Goal: Check status: Check status

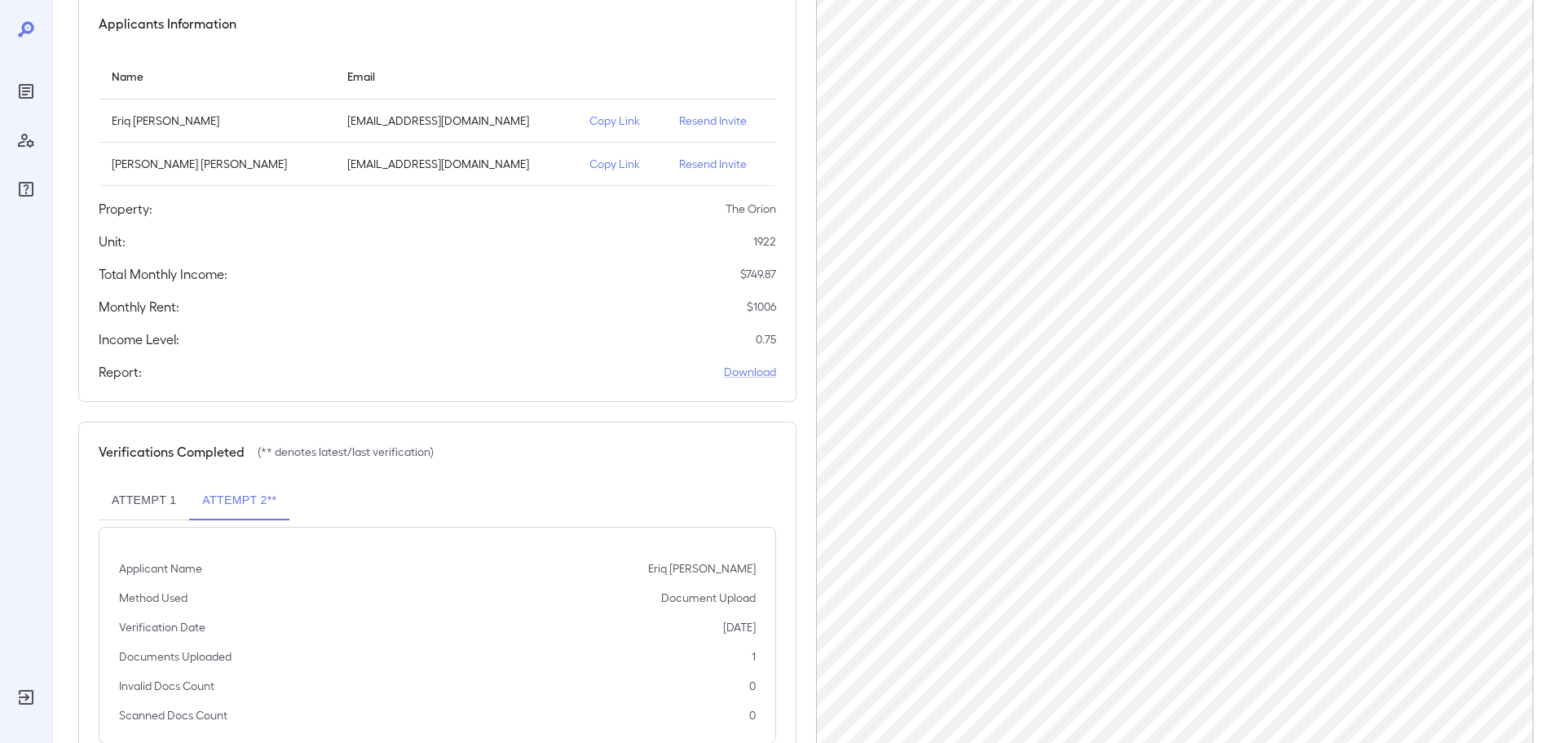
scroll to position [163, 0]
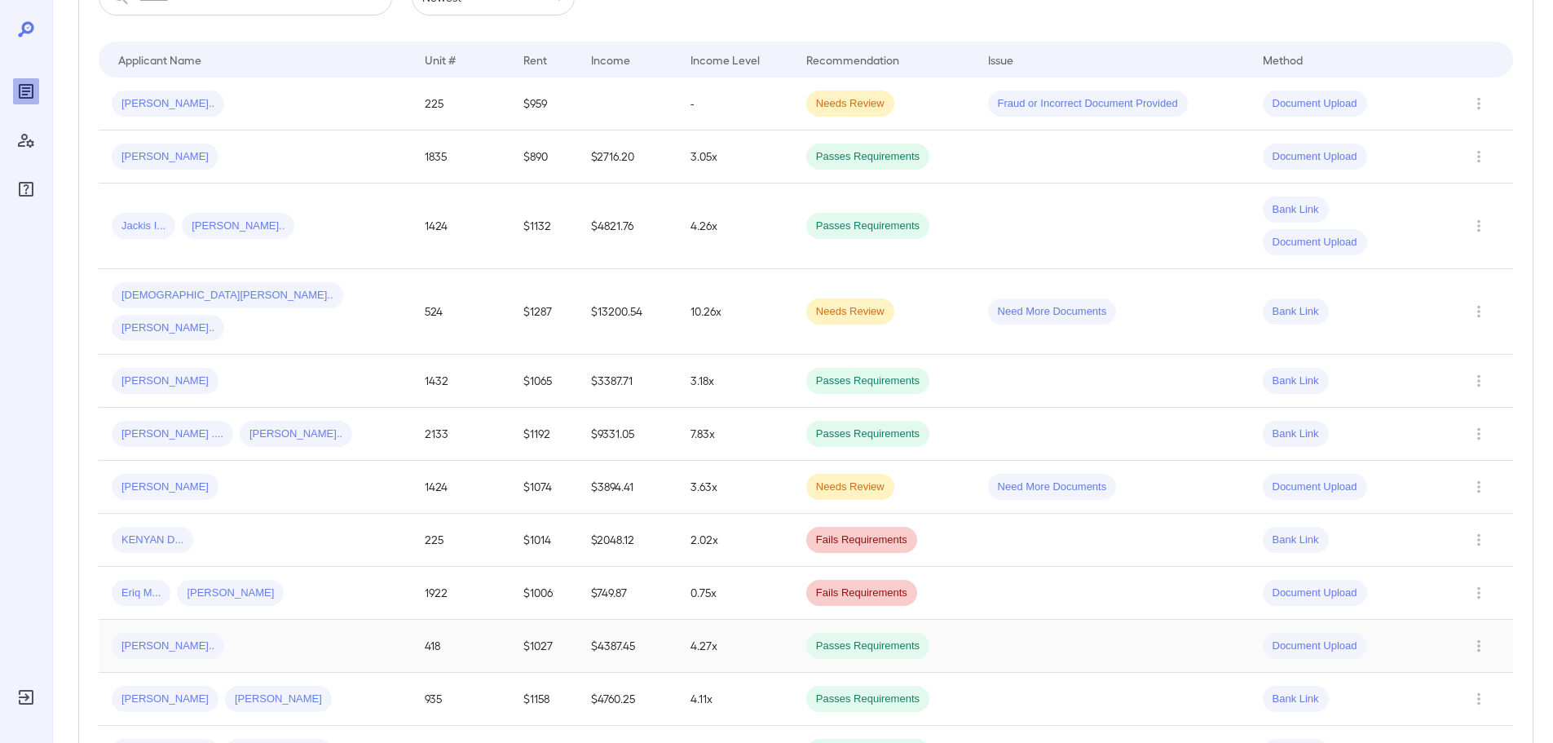
scroll to position [326, 0]
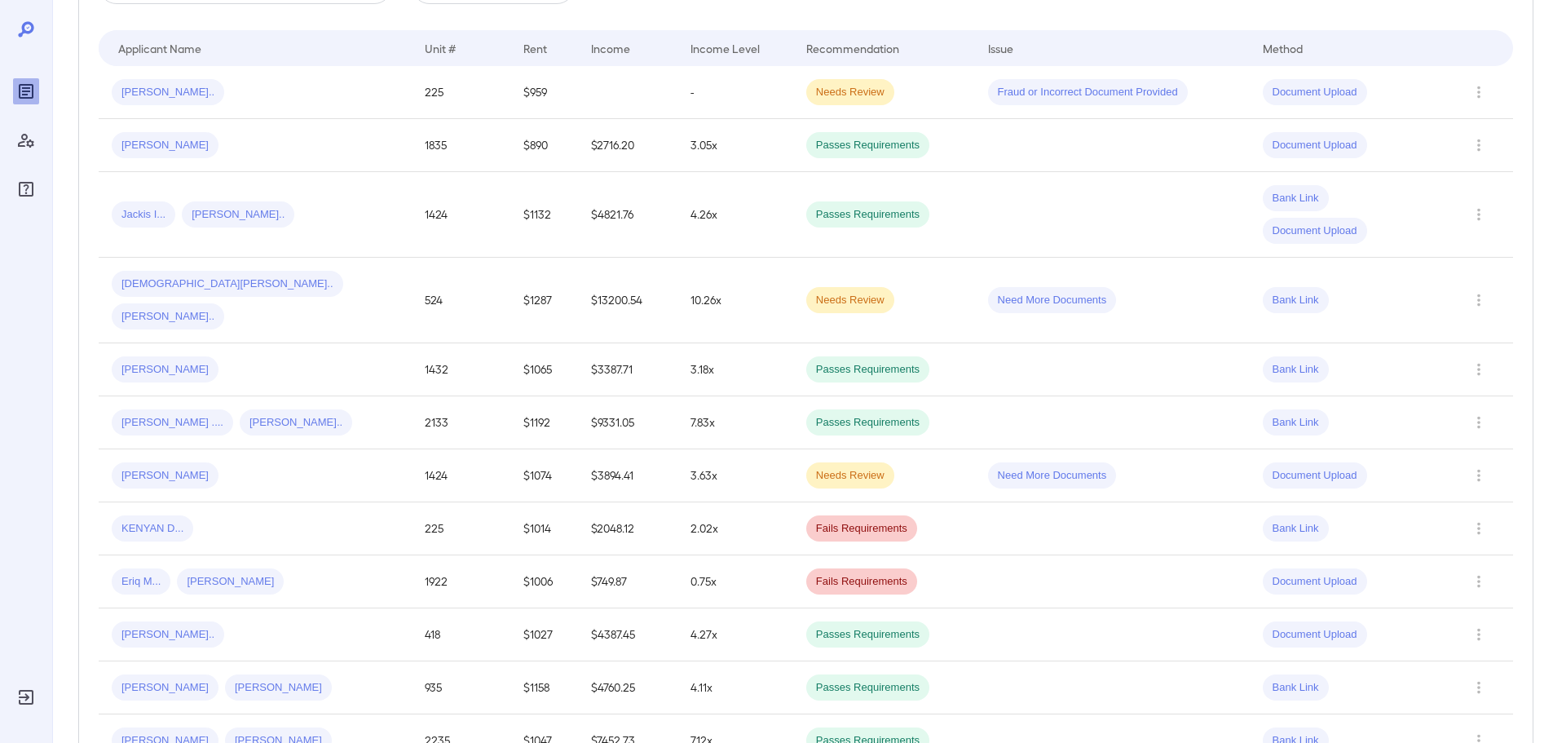
click at [311, 568] on div "Eriq M... [PERSON_NAME].." at bounding box center [255, 581] width 287 height 26
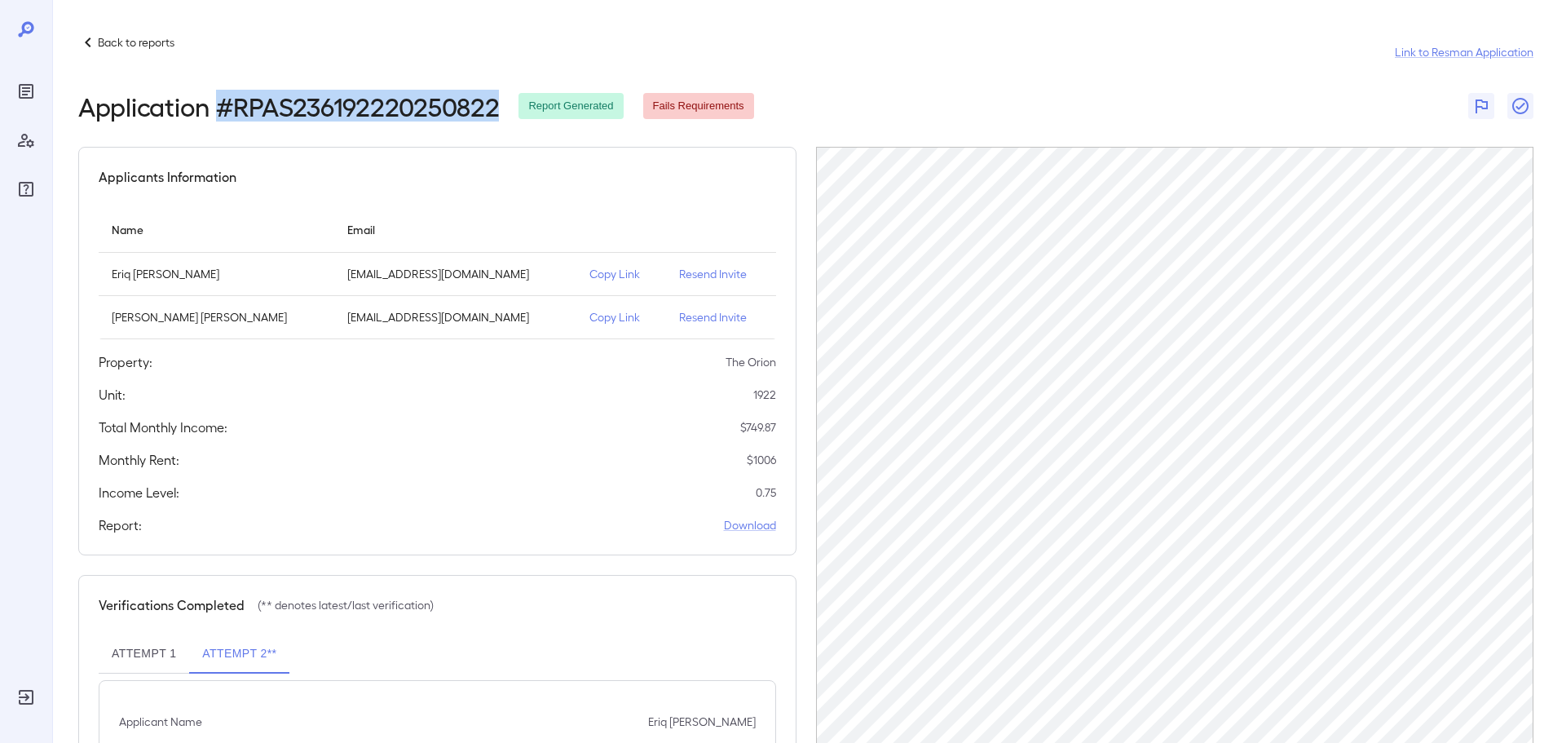
drag, startPoint x: 220, startPoint y: 108, endPoint x: 494, endPoint y: 108, distance: 273.9
click at [494, 108] on h2 "Application # RPAS236192220250822" at bounding box center [288, 105] width 421 height 29
copy h2 "# RPAS236192220250822"
